Goal: Find specific page/section: Find specific page/section

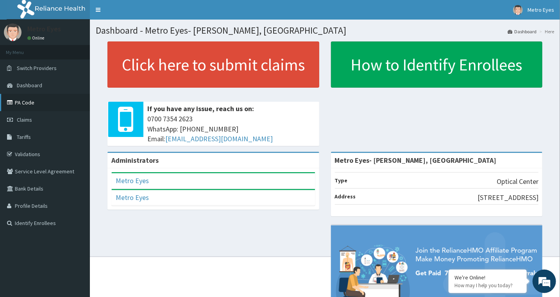
click at [55, 102] on link "PA Code" at bounding box center [45, 102] width 90 height 17
click at [45, 99] on link "PA Code" at bounding box center [45, 102] width 90 height 17
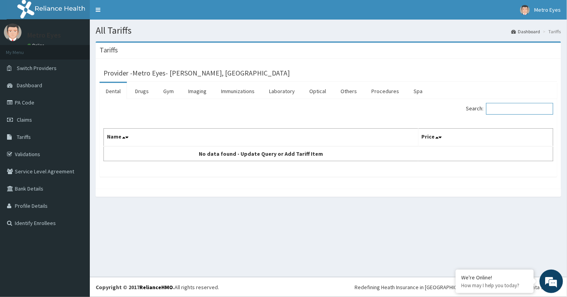
click at [502, 110] on input "Search:" at bounding box center [519, 109] width 67 height 12
click at [316, 90] on link "Optical" at bounding box center [317, 91] width 29 height 16
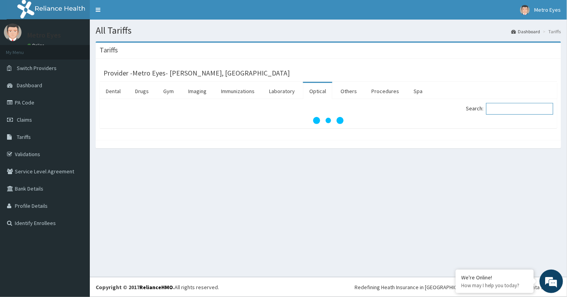
click at [521, 109] on input "Search:" at bounding box center [519, 109] width 67 height 12
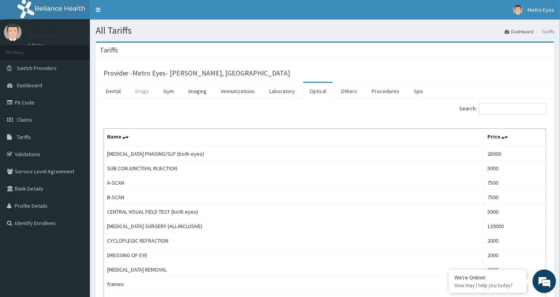
click at [148, 90] on link "Drugs" at bounding box center [142, 91] width 26 height 16
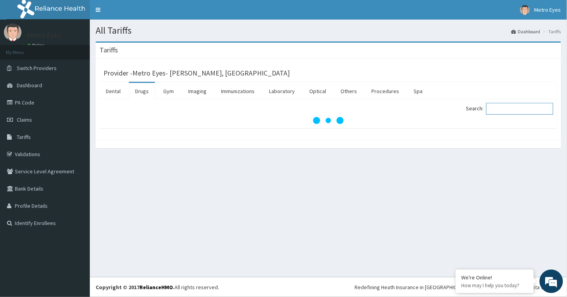
click at [505, 109] on input "Search:" at bounding box center [519, 109] width 67 height 12
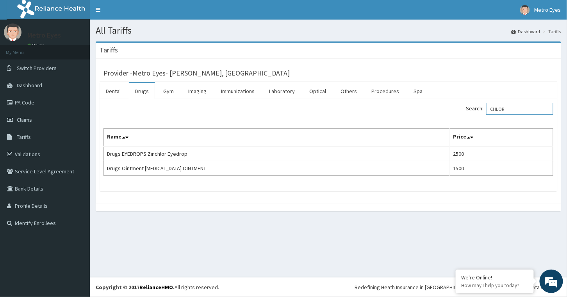
click at [528, 113] on input "CHLOR" at bounding box center [519, 109] width 67 height 12
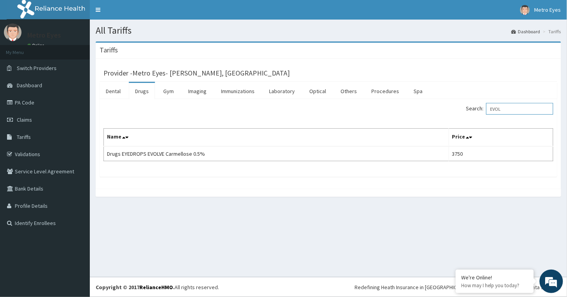
click at [516, 111] on input "EVOL" at bounding box center [519, 109] width 67 height 12
type input "BOND"
click at [45, 111] on link "Claims" at bounding box center [45, 119] width 90 height 17
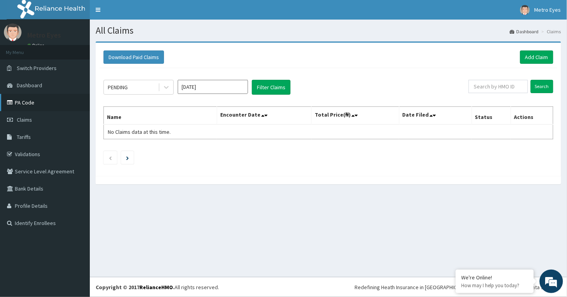
click at [42, 107] on link "PA Code" at bounding box center [45, 102] width 90 height 17
